Goal: Communication & Community: Answer question/provide support

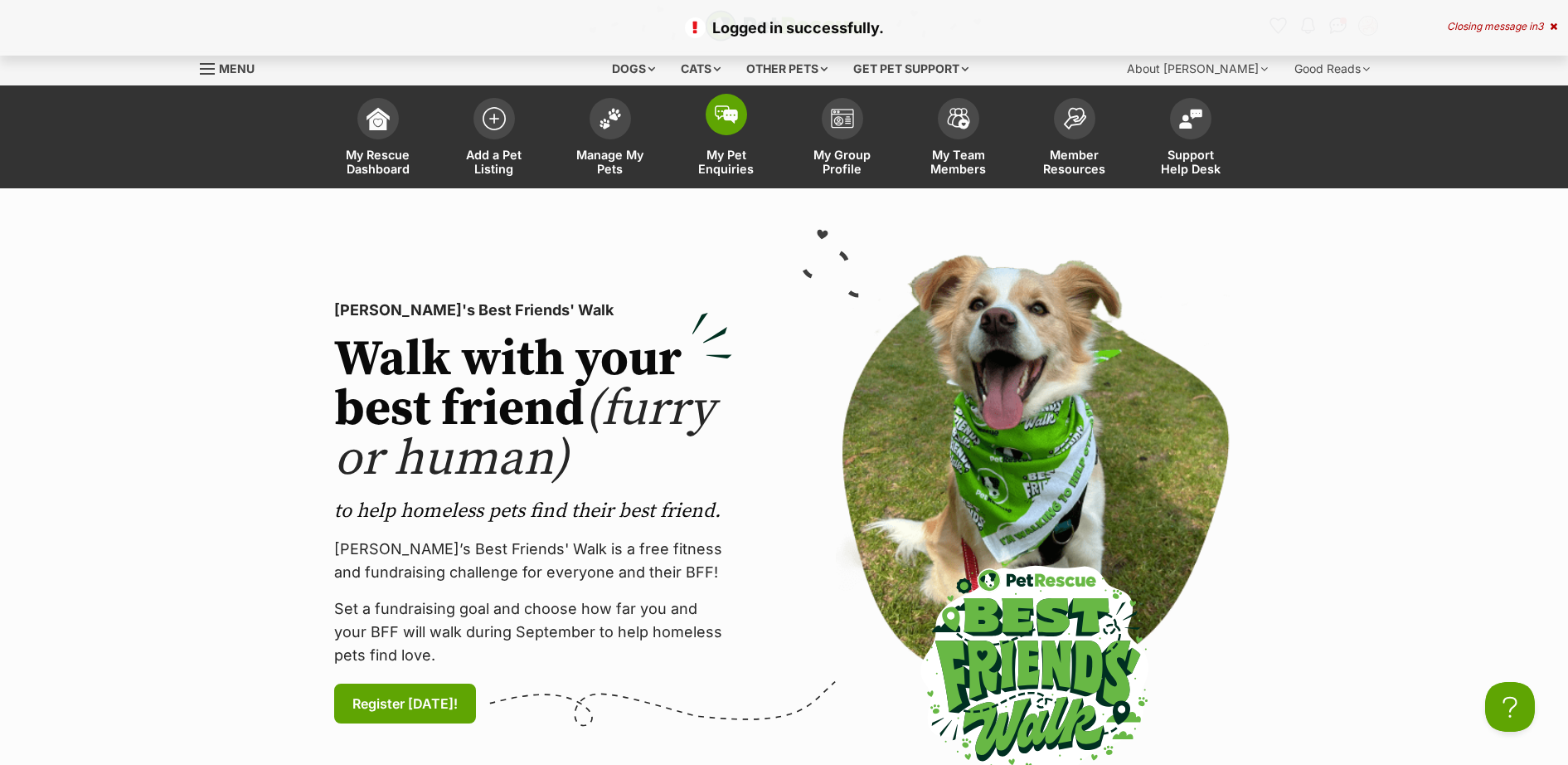
click at [727, 126] on span at bounding box center [725, 114] width 41 height 41
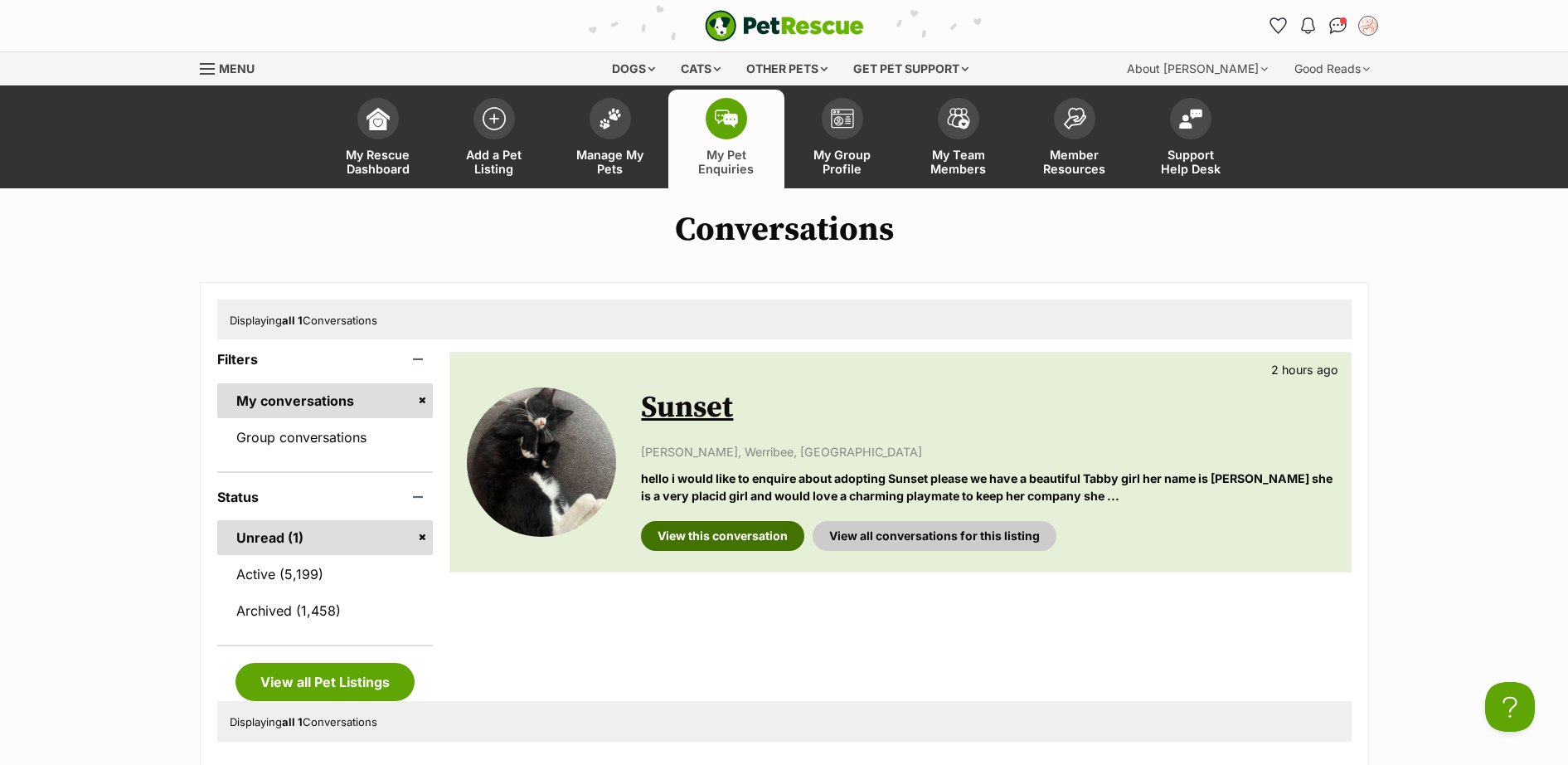
click at [726, 535] on link "View this conversation" at bounding box center [723, 536] width 163 height 30
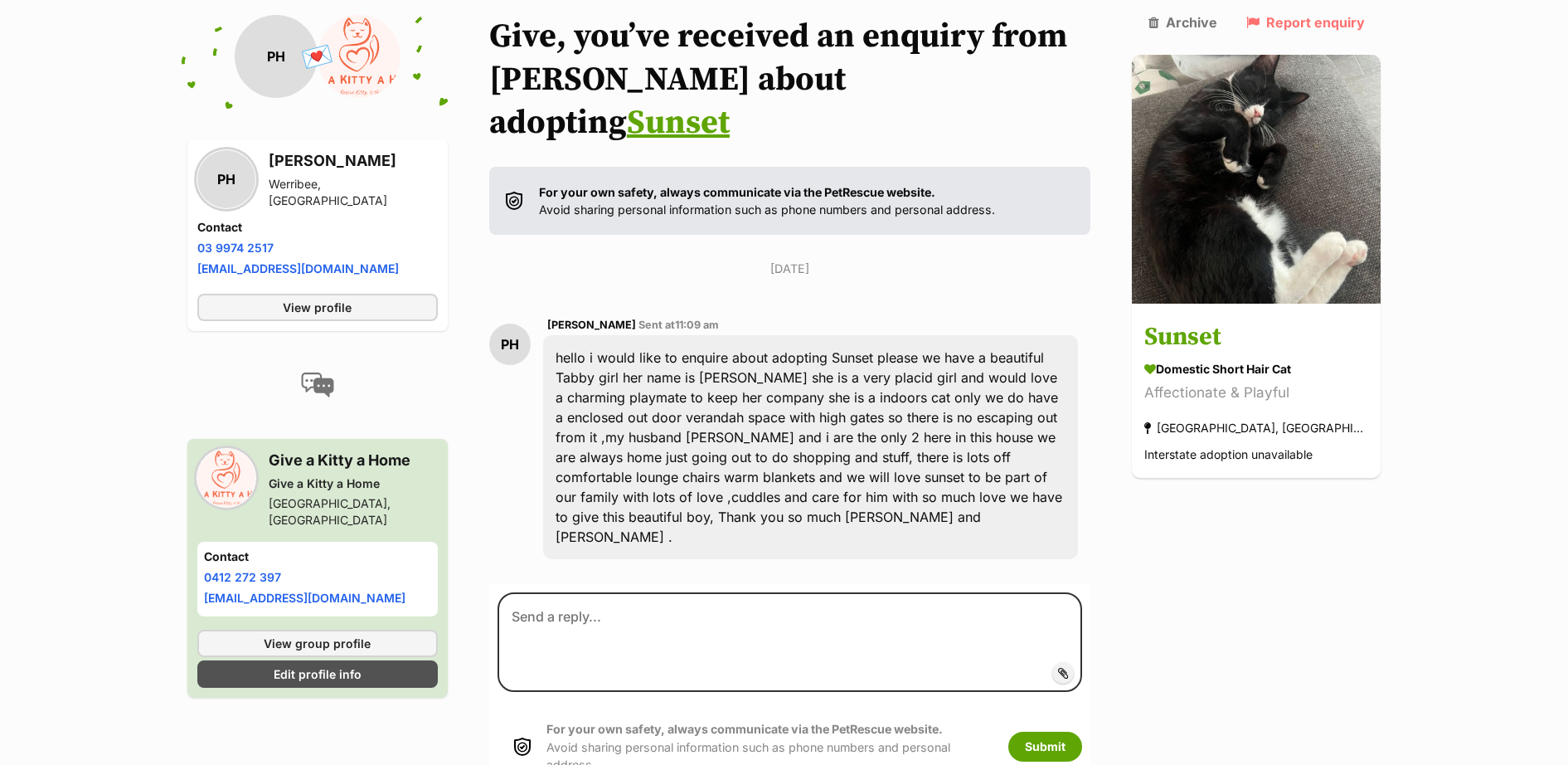
scroll to position [196, 0]
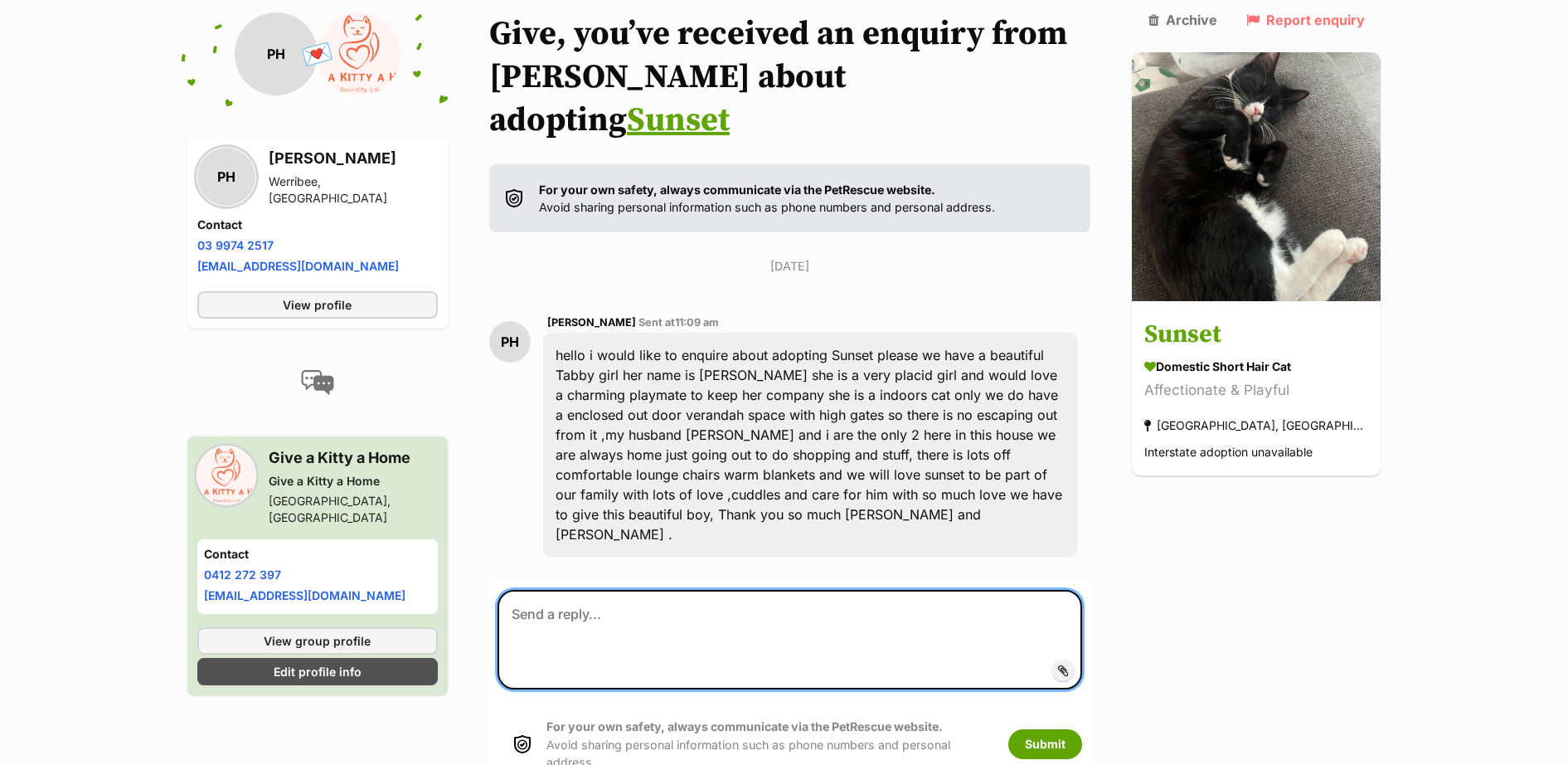
click at [629, 590] on textarea at bounding box center [790, 639] width 585 height 99
paste textarea "Thank you for your enquiry 😻 I have a few questions for all applicants please. …"
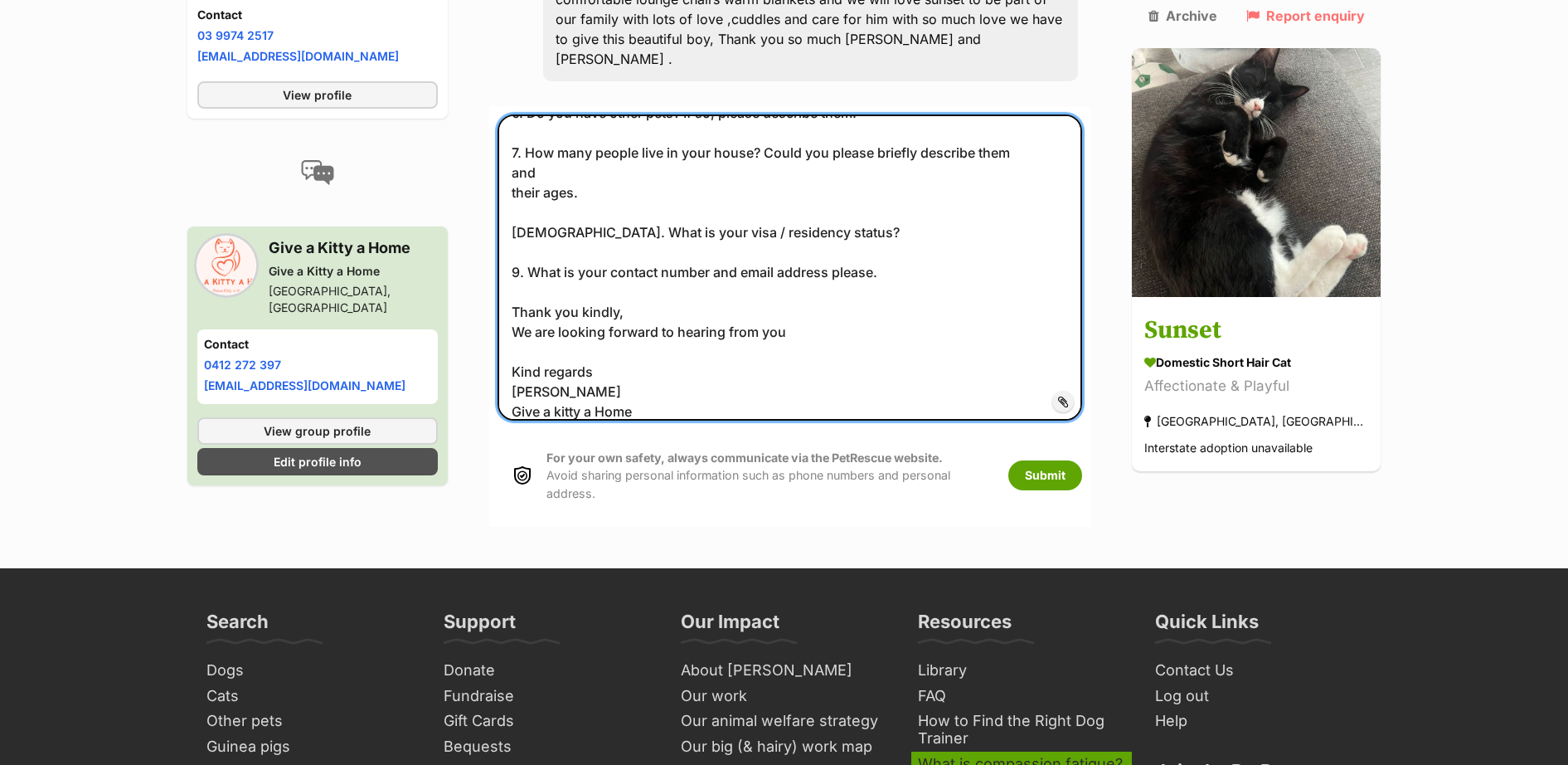
scroll to position [748, 0]
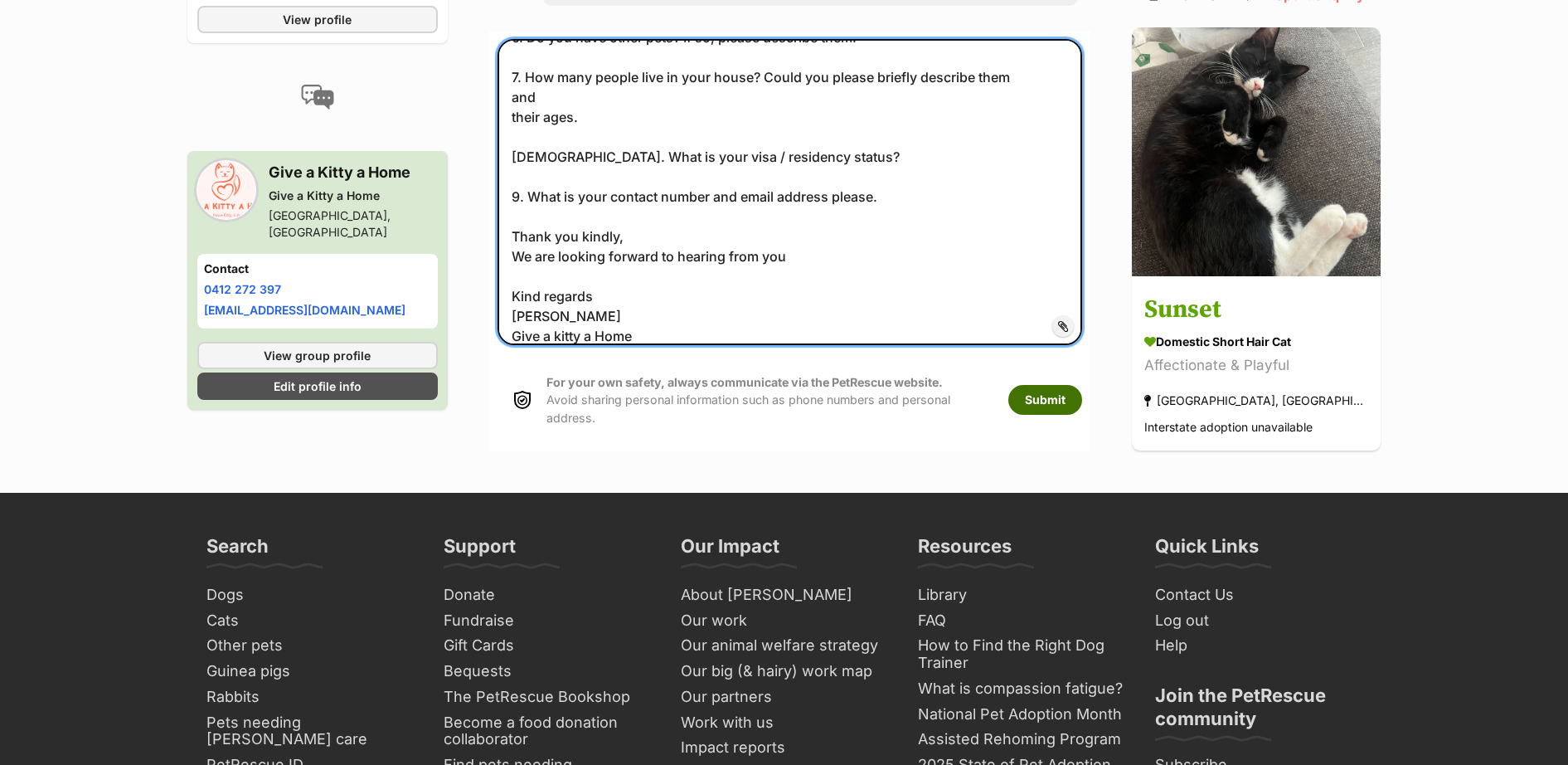
type textarea "Thank you for your enquiry 😻 I have a few questions for all applicants please. …"
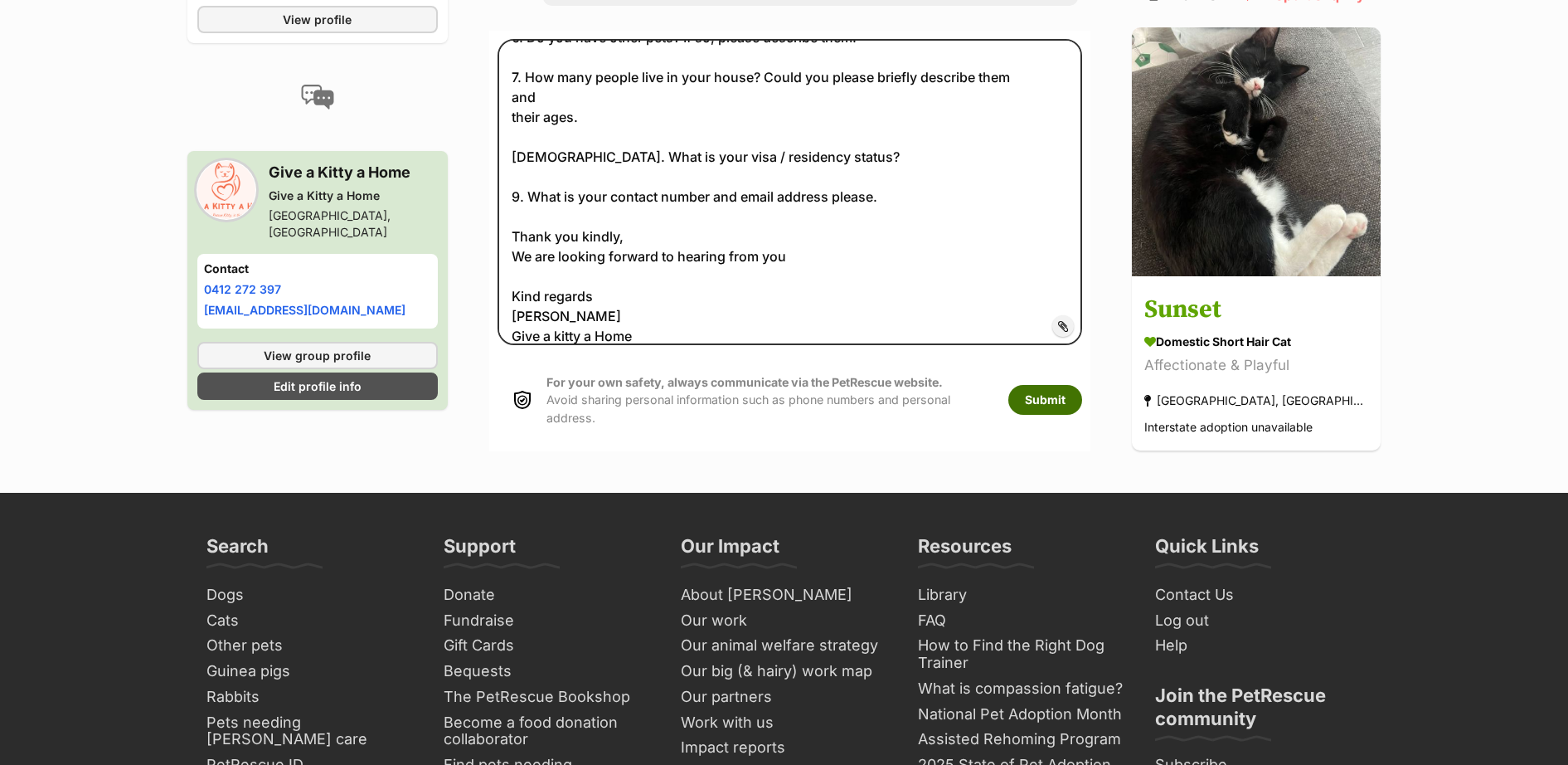
click at [1082, 384] on button "Submit" at bounding box center [1044, 399] width 73 height 30
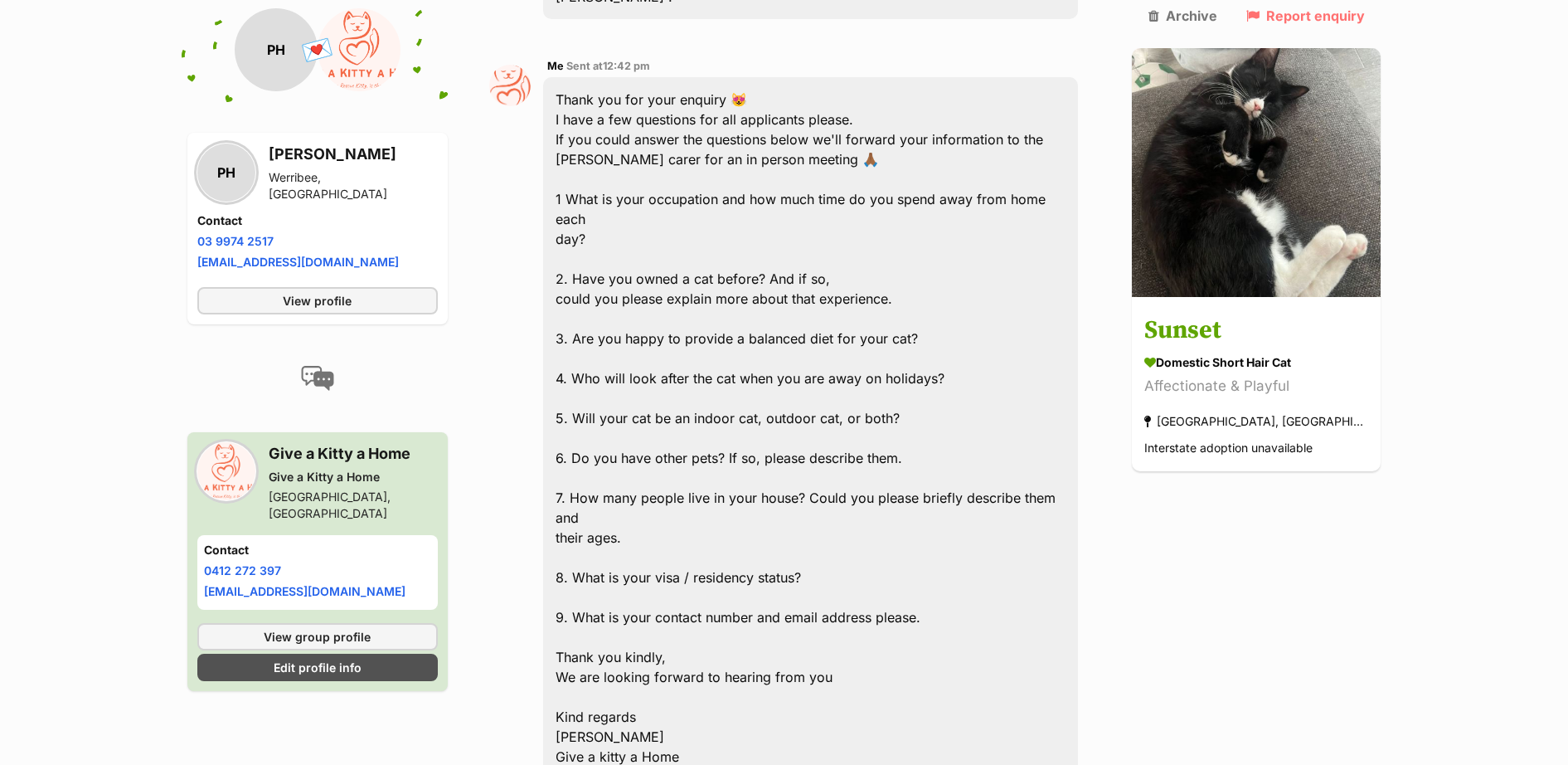
scroll to position [748, 0]
